Goal: Use online tool/utility: Use online tool/utility

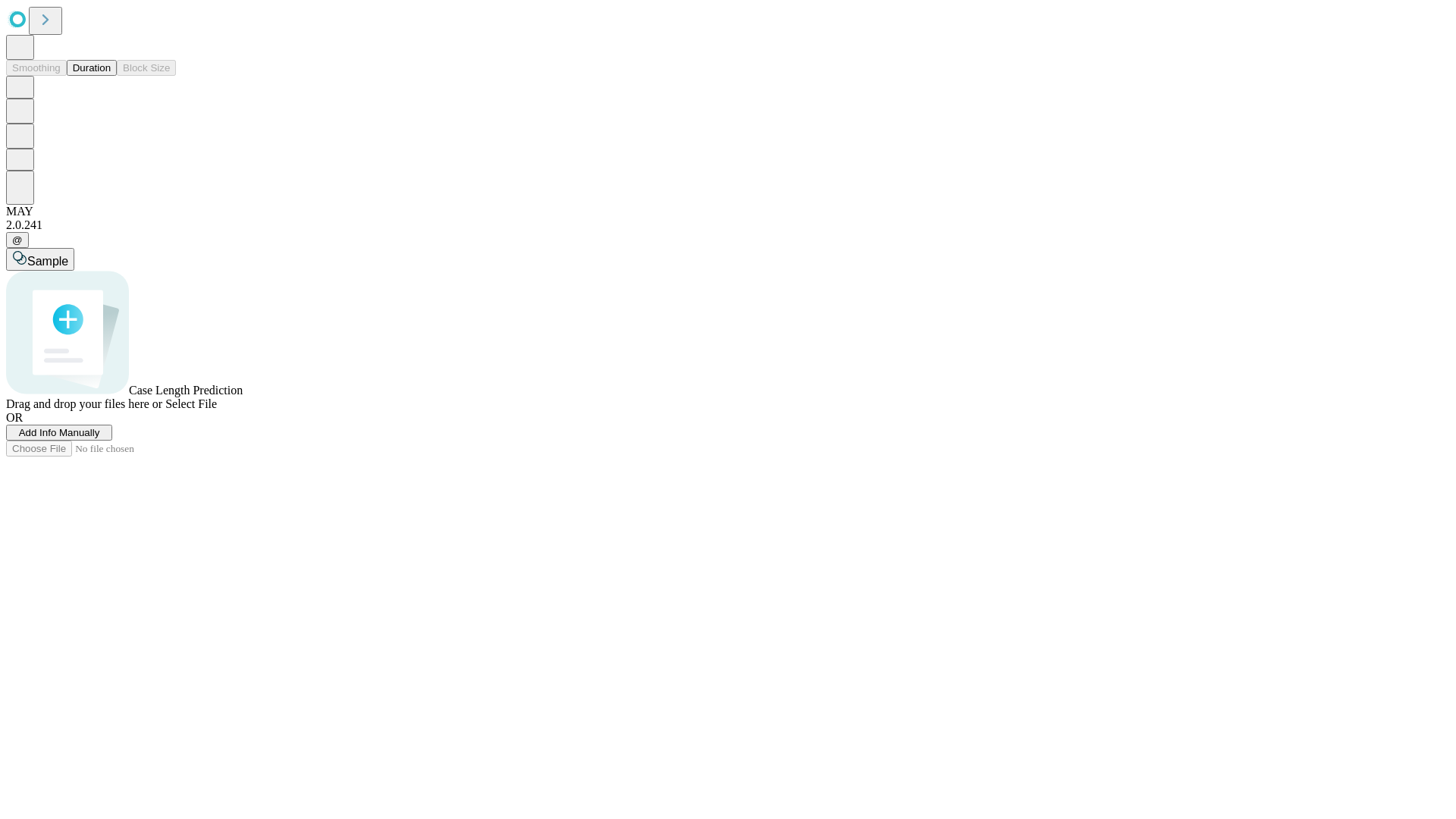
click at [110, 76] on button "Duration" at bounding box center [92, 68] width 50 height 16
click at [68, 255] on span "Sample" at bounding box center [48, 261] width 41 height 13
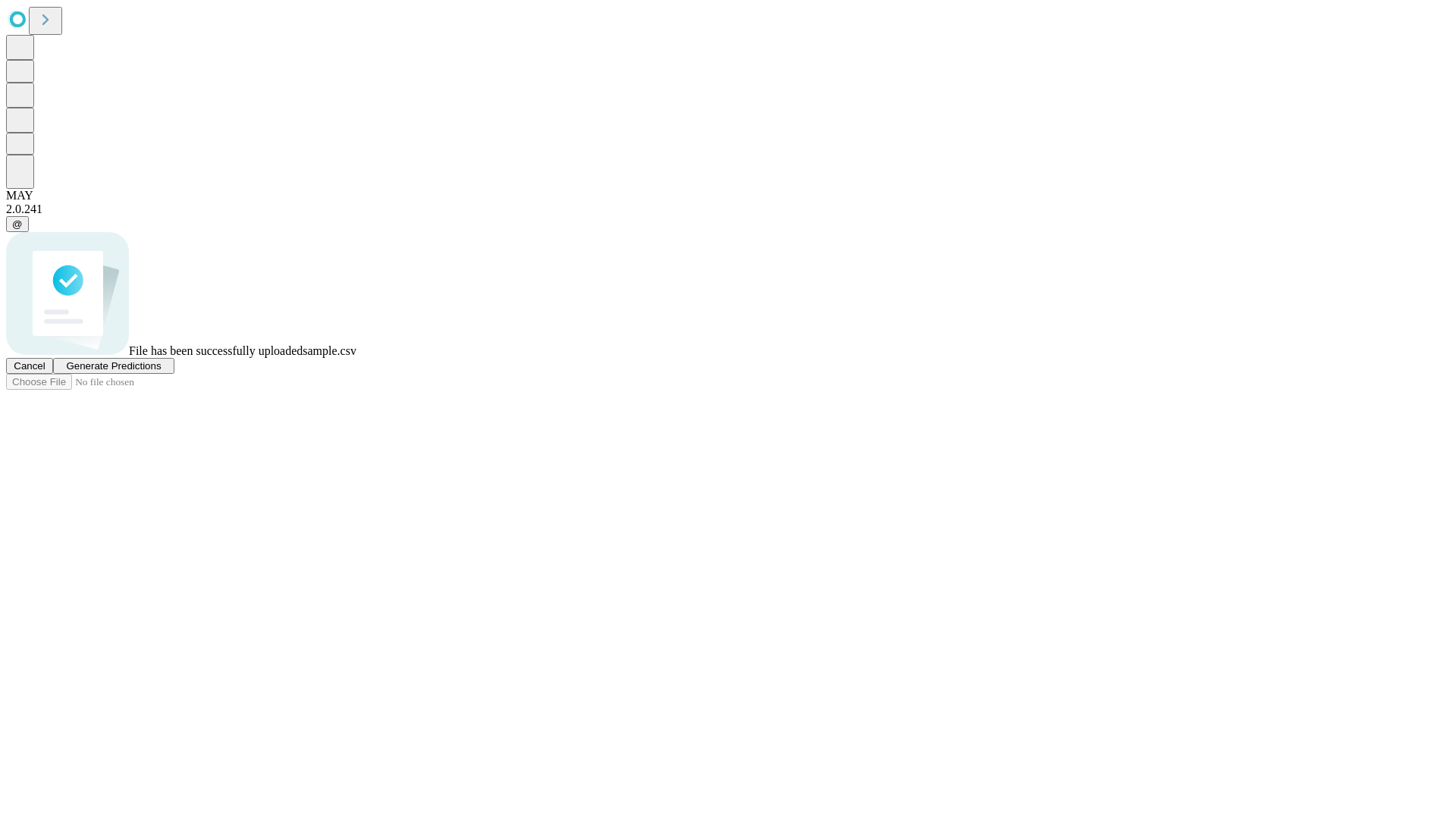
click at [160, 372] on span "Generate Predictions" at bounding box center [113, 366] width 95 height 12
